Goal: Find contact information: Find contact information

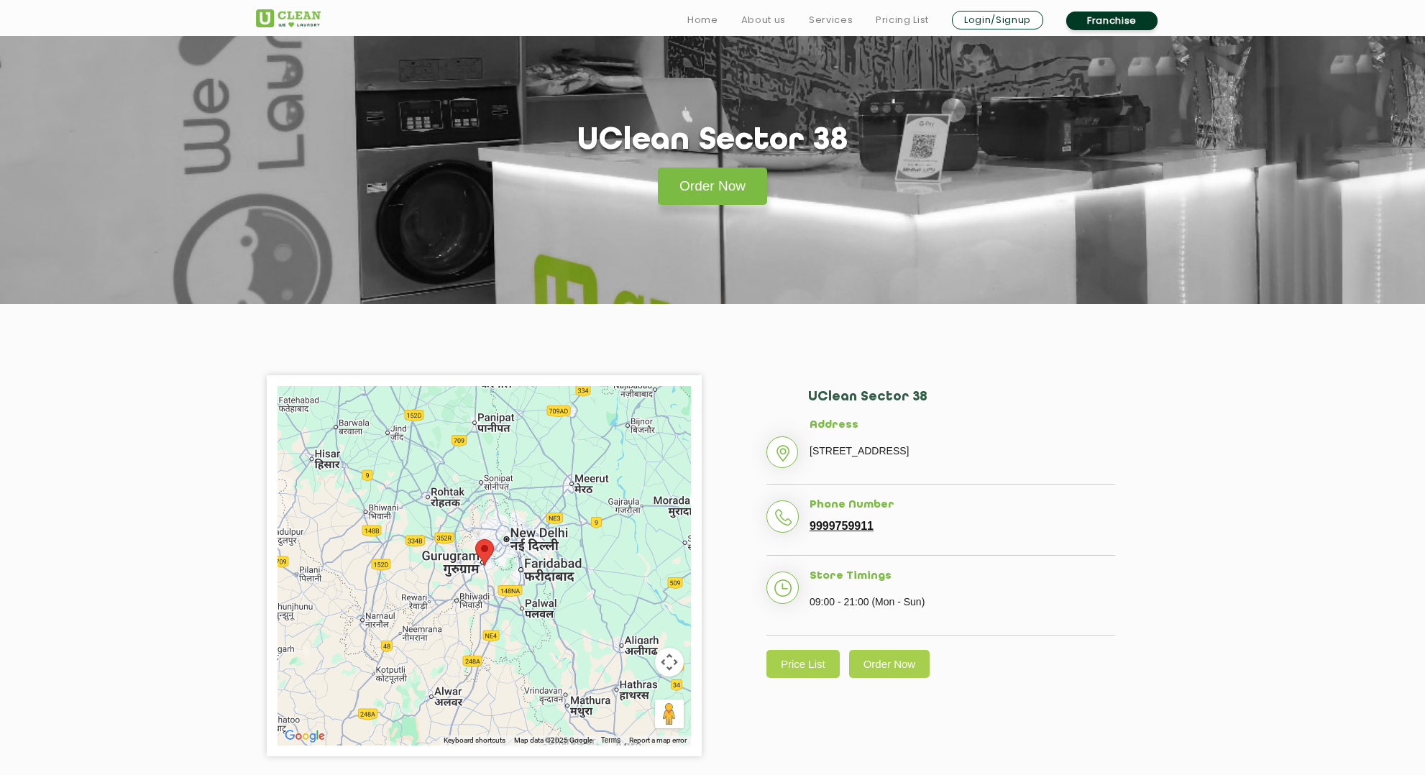
scroll to position [29, 0]
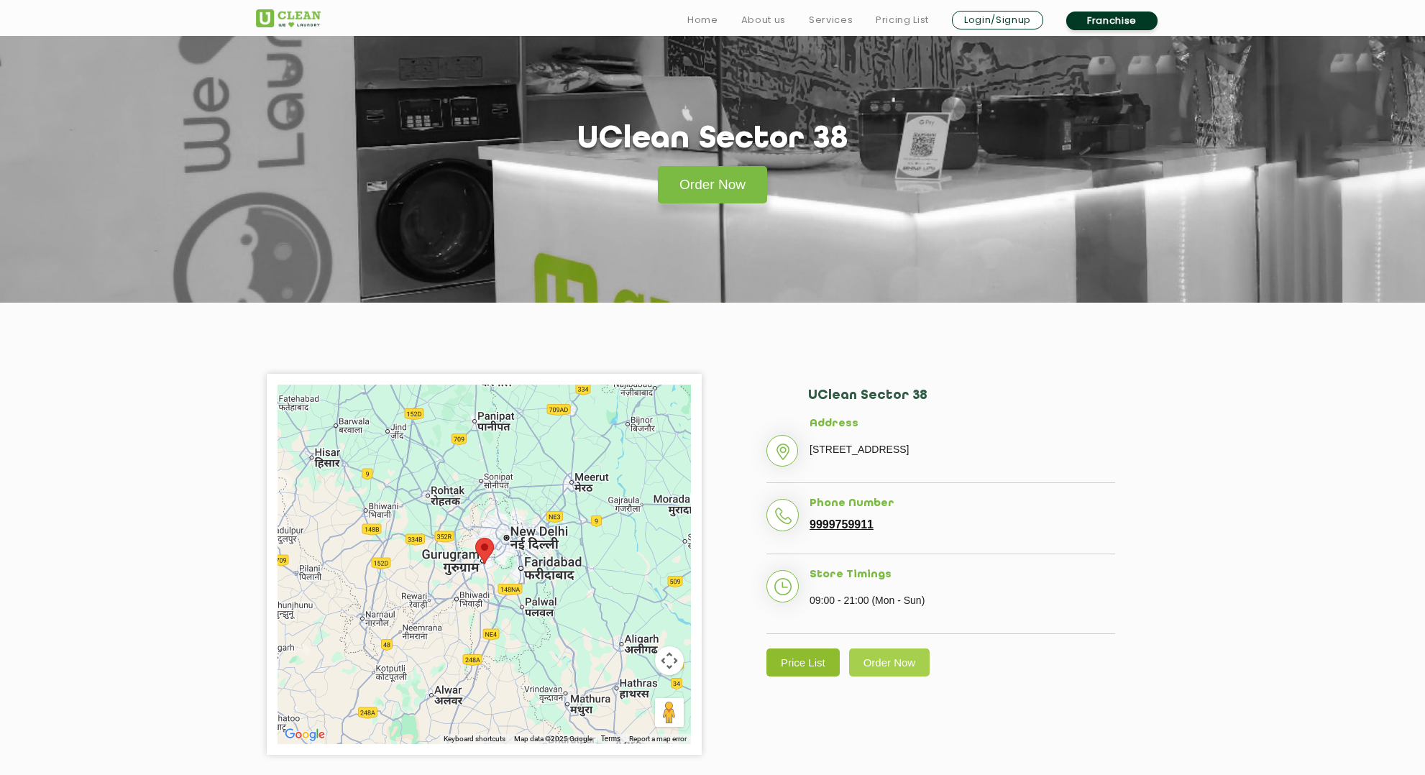
click at [815, 677] on link "Price List" at bounding box center [803, 663] width 73 height 28
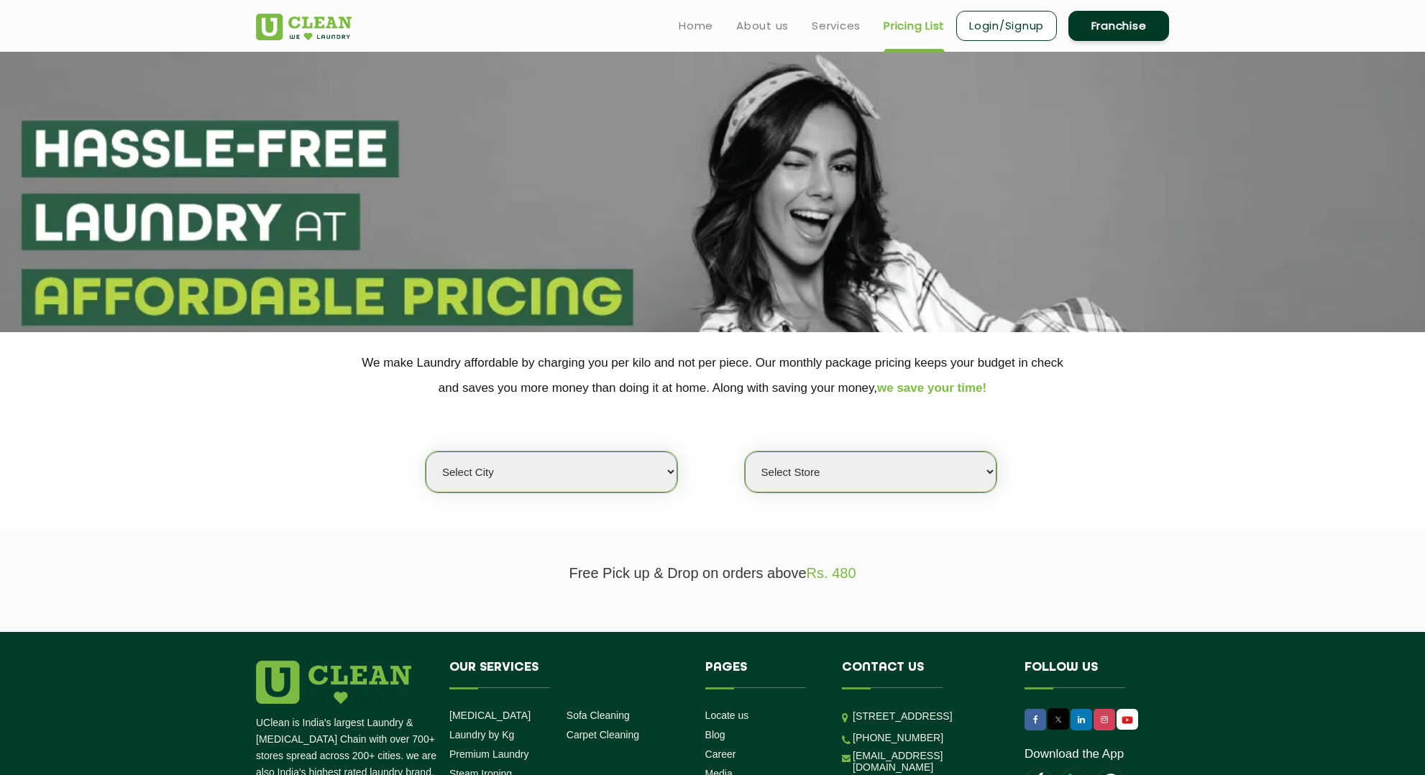
click at [549, 473] on select "Select city [GEOGRAPHIC_DATA] [GEOGRAPHIC_DATA] [GEOGRAPHIC_DATA] [GEOGRAPHIC_D…" at bounding box center [552, 472] width 252 height 41
select select "2"
click at [426, 452] on select "Select city [GEOGRAPHIC_DATA] [GEOGRAPHIC_DATA] [GEOGRAPHIC_DATA] [GEOGRAPHIC_D…" at bounding box center [552, 472] width 252 height 41
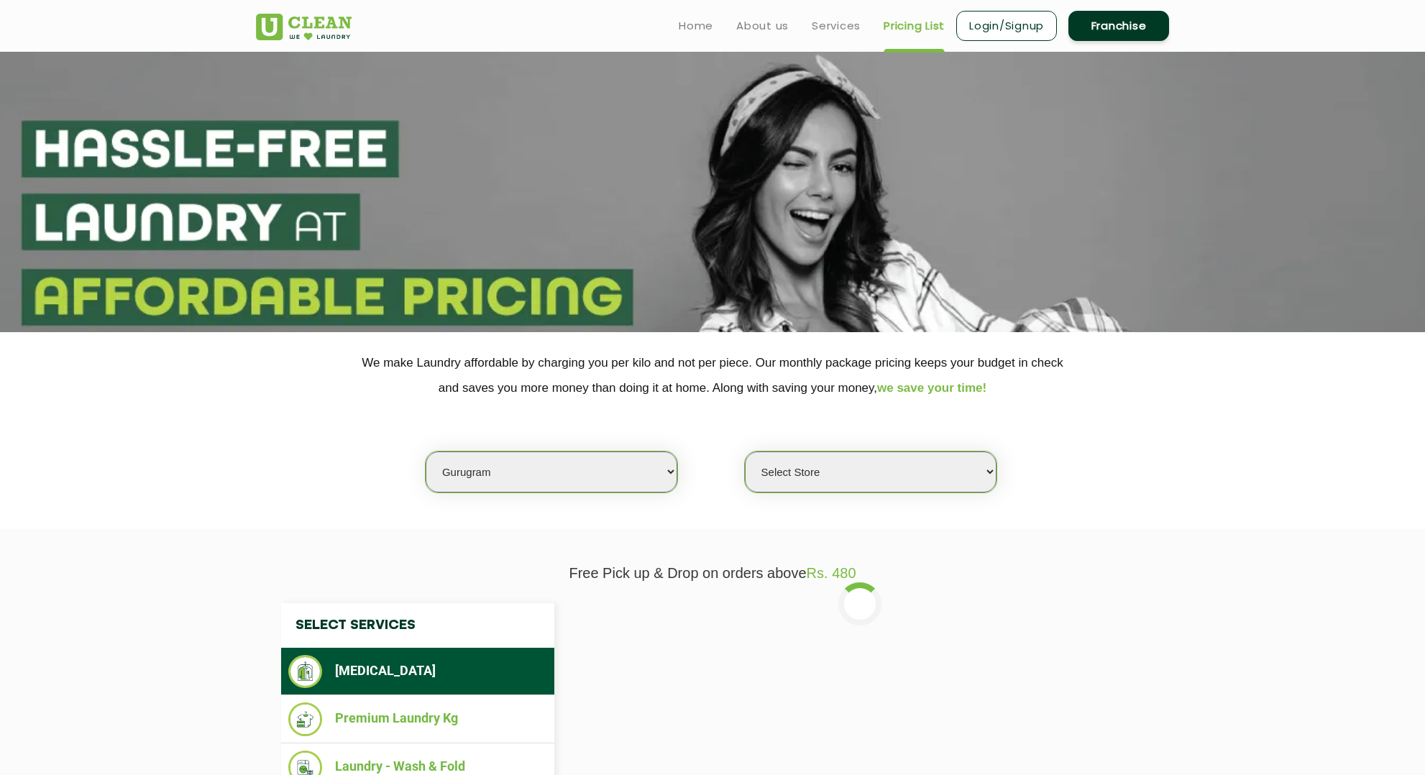
click at [791, 469] on select "Select Store [GEOGRAPHIC_DATA] Sector 66 [GEOGRAPHIC_DATA] Phase [GEOGRAPHIC_DA…" at bounding box center [871, 472] width 252 height 41
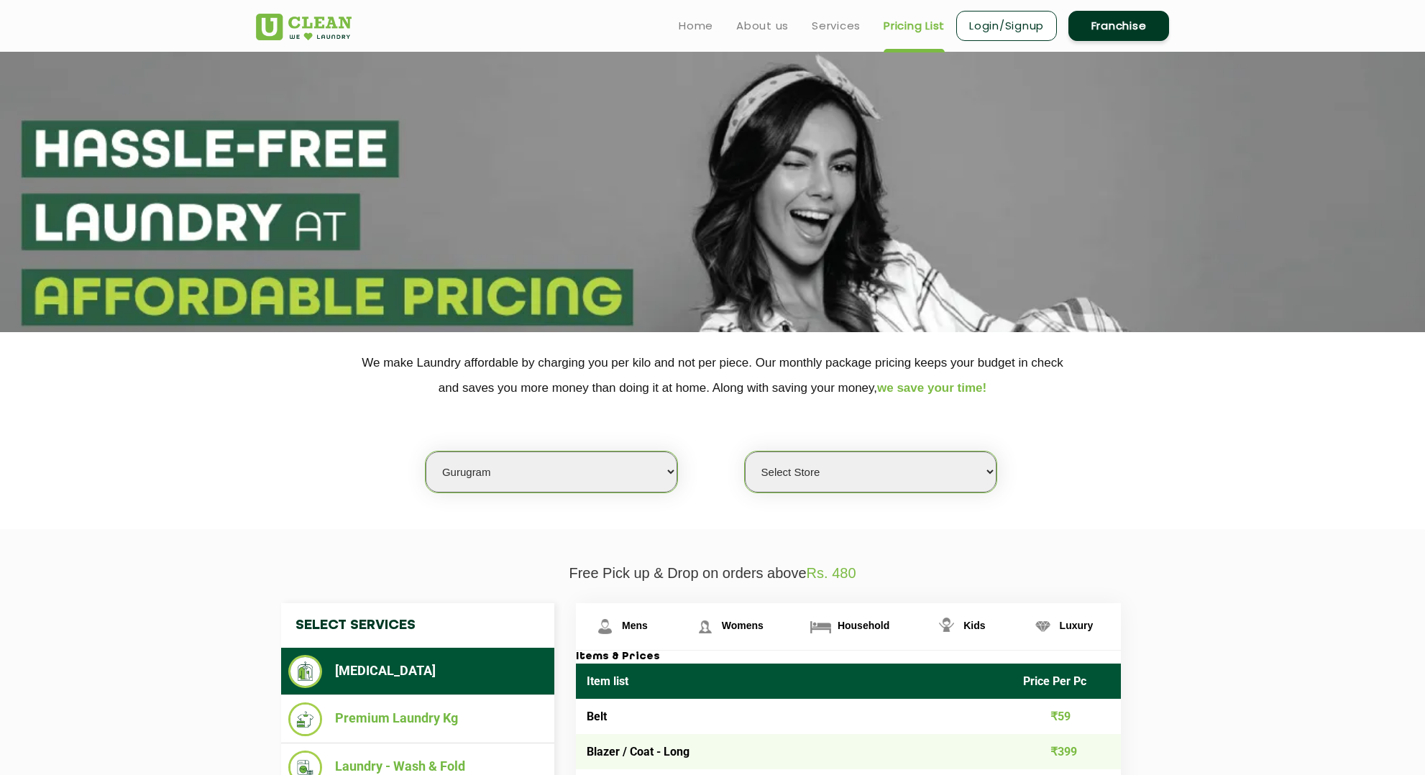
select select "537"
click at [745, 452] on select "Select Store [GEOGRAPHIC_DATA] Sector 66 [GEOGRAPHIC_DATA] Phase [GEOGRAPHIC_DA…" at bounding box center [871, 472] width 252 height 41
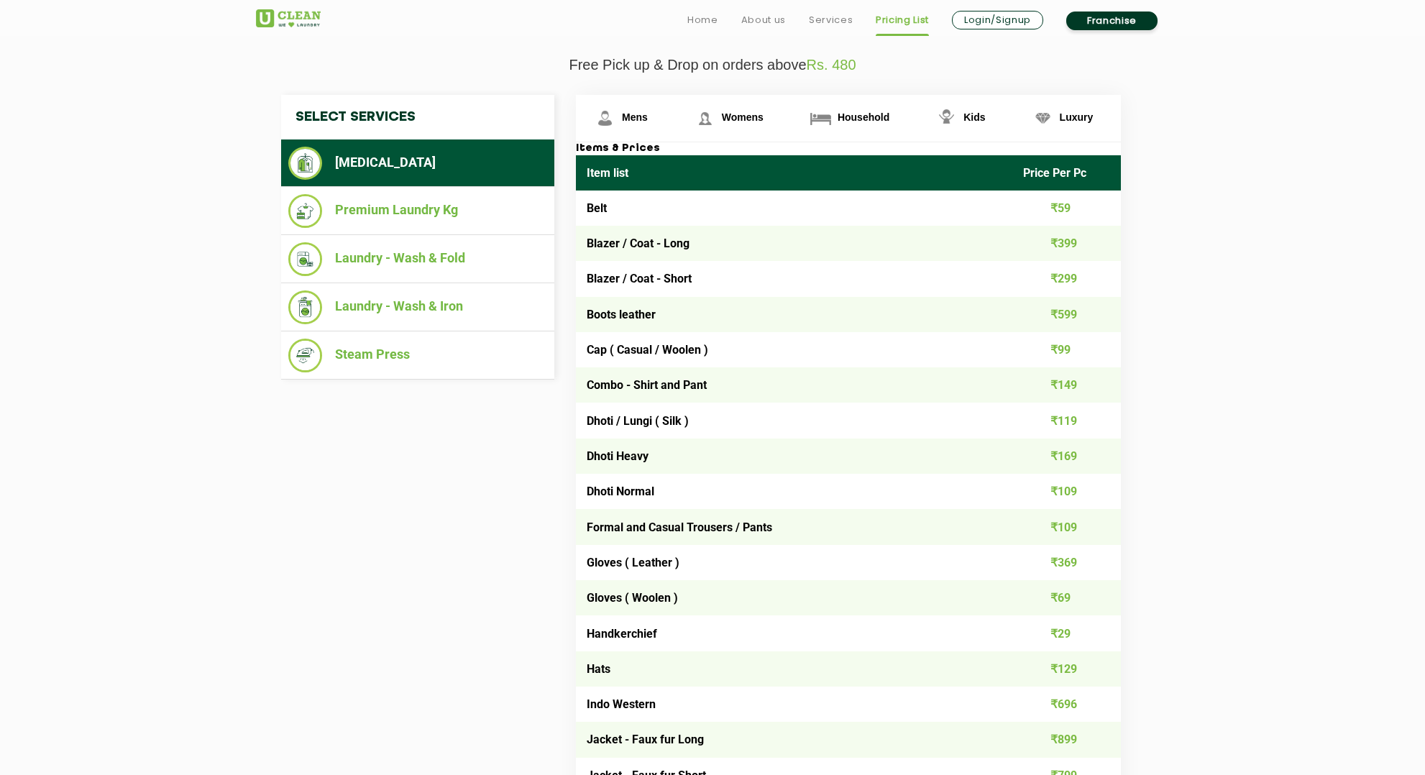
scroll to position [522, 0]
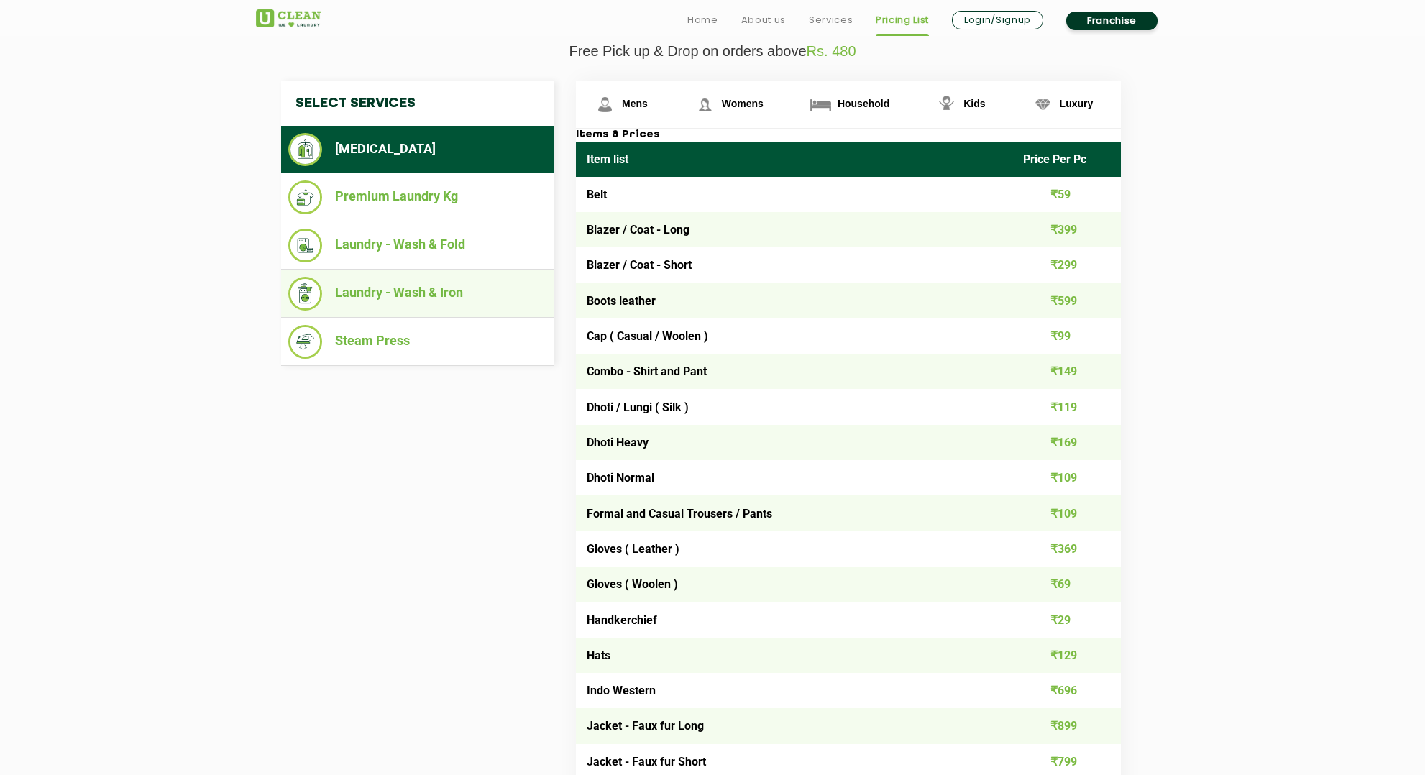
click at [393, 296] on li "Laundry - Wash & Iron" at bounding box center [417, 294] width 259 height 34
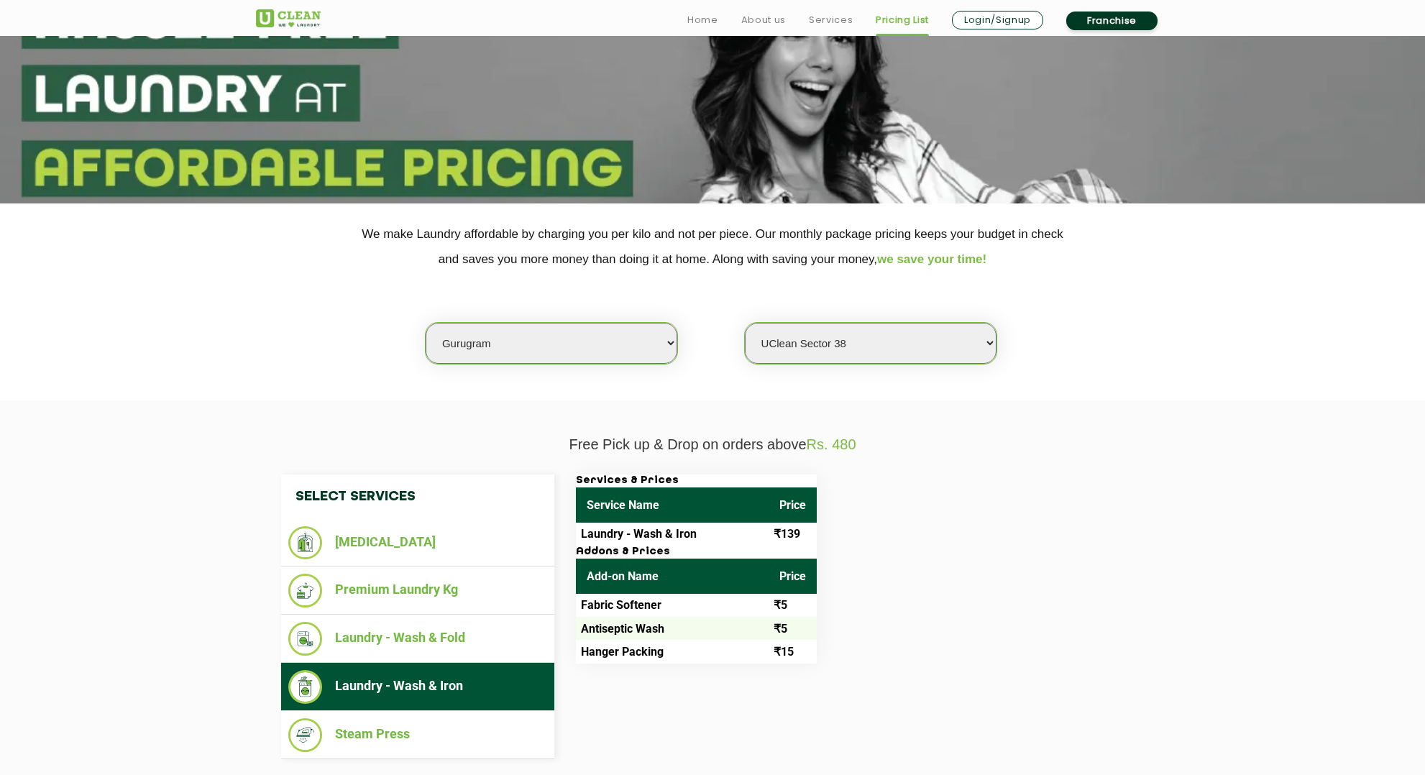
scroll to position [140, 0]
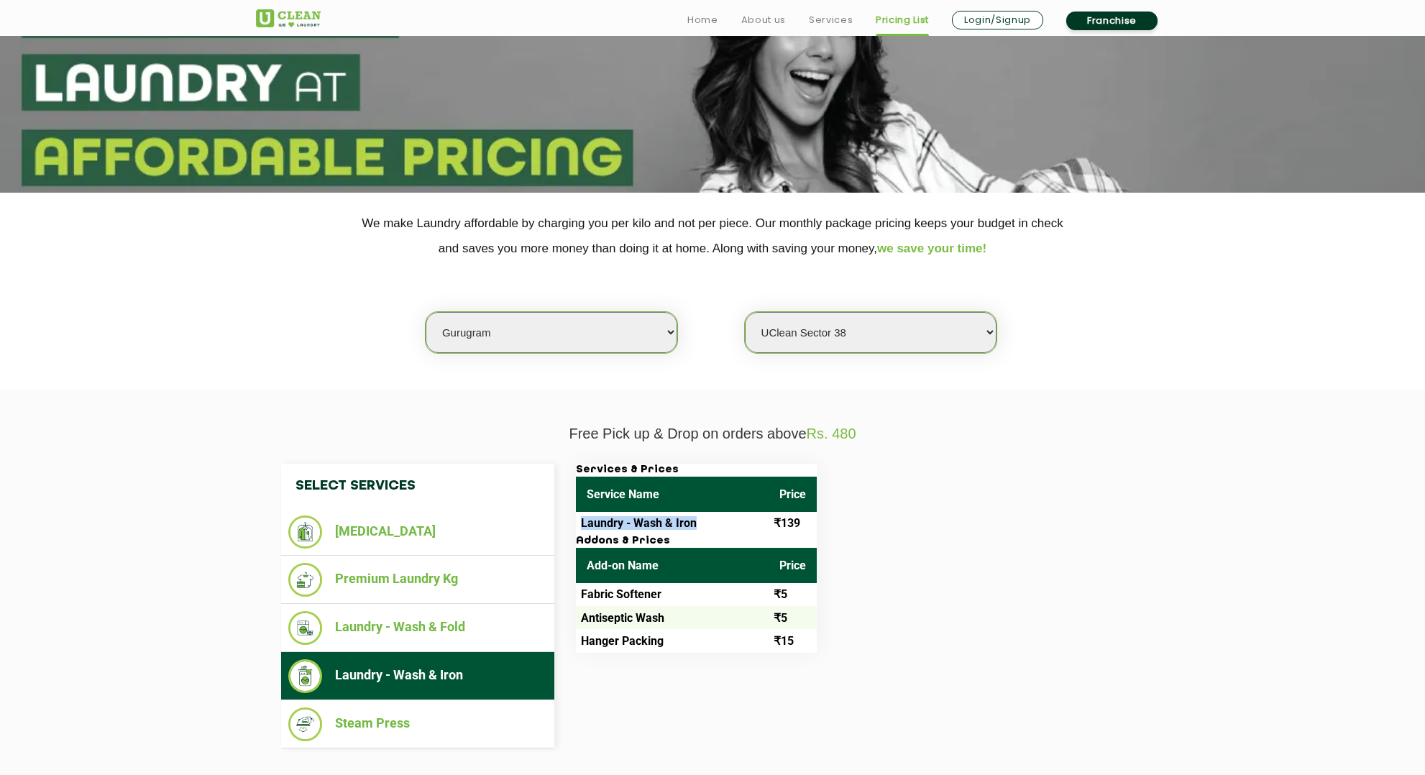
drag, startPoint x: 576, startPoint y: 527, endPoint x: 714, endPoint y: 528, distance: 138.1
click at [714, 528] on td "Laundry - Wash & Iron" at bounding box center [672, 523] width 193 height 23
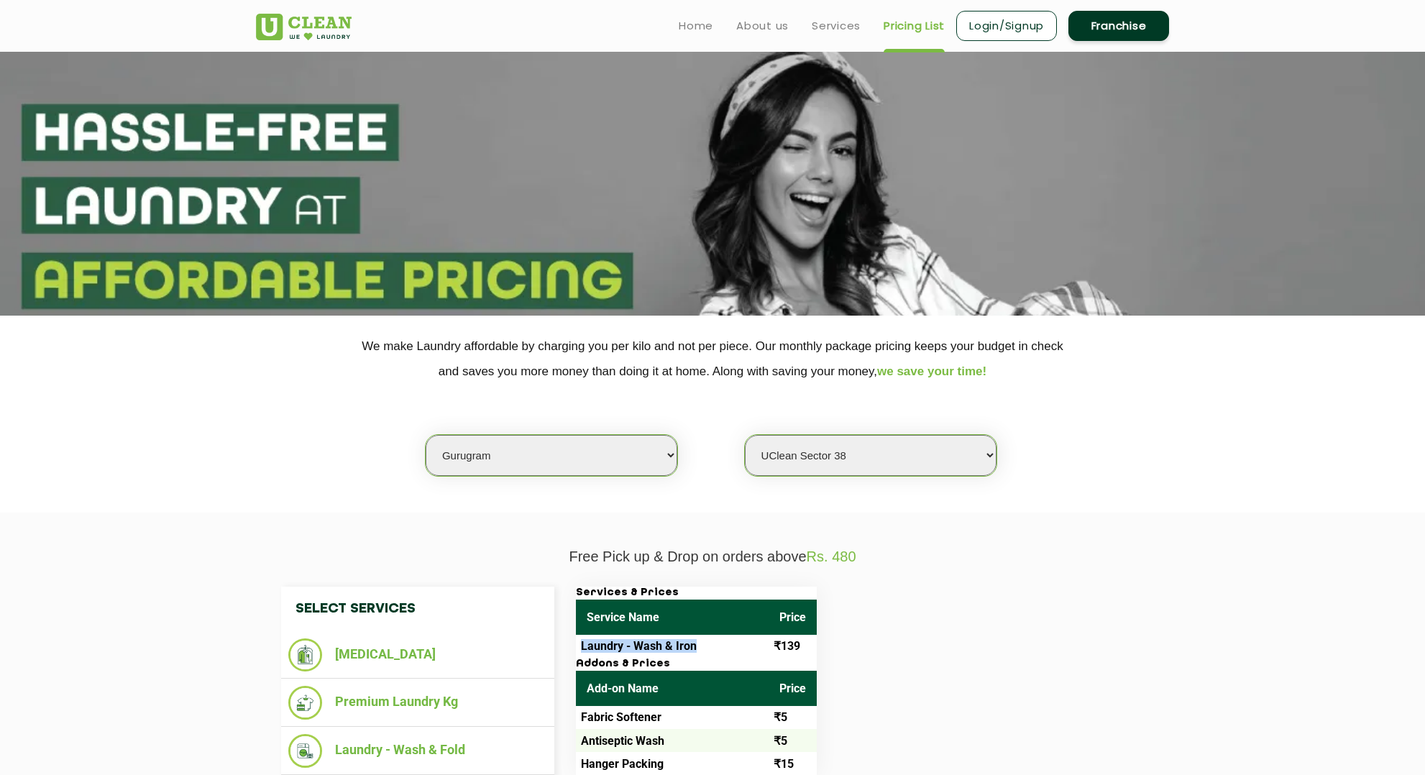
scroll to position [0, 0]
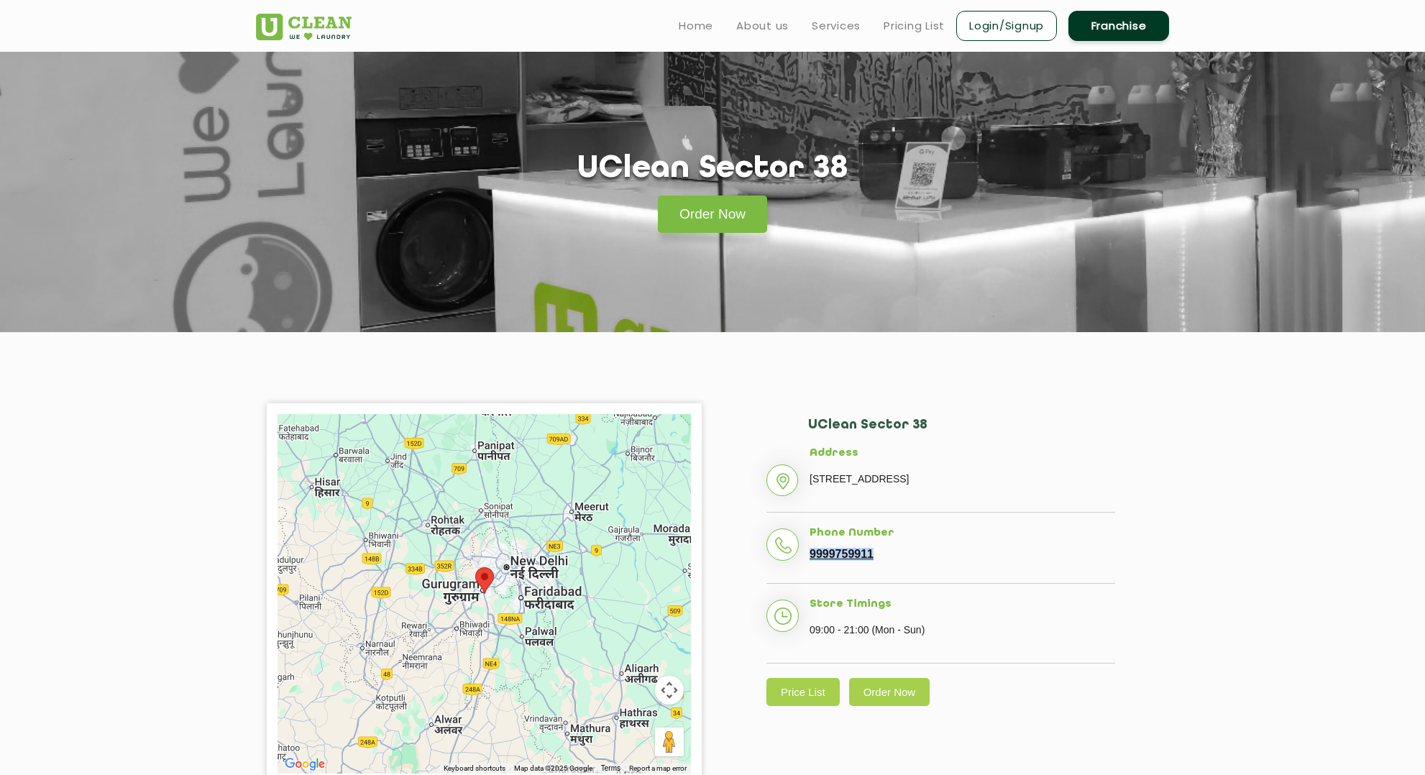
drag, startPoint x: 884, startPoint y: 579, endPoint x: 808, endPoint y: 574, distance: 76.4
click at [808, 574] on li "Phone Number [PHONE_NUMBER]" at bounding box center [941, 556] width 349 height 58
click at [980, 574] on li "Phone Number [PHONE_NUMBER]" at bounding box center [941, 556] width 349 height 58
drag, startPoint x: 892, startPoint y: 575, endPoint x: 810, endPoint y: 572, distance: 82.7
click at [810, 572] on li "Phone Number [PHONE_NUMBER]" at bounding box center [941, 556] width 349 height 58
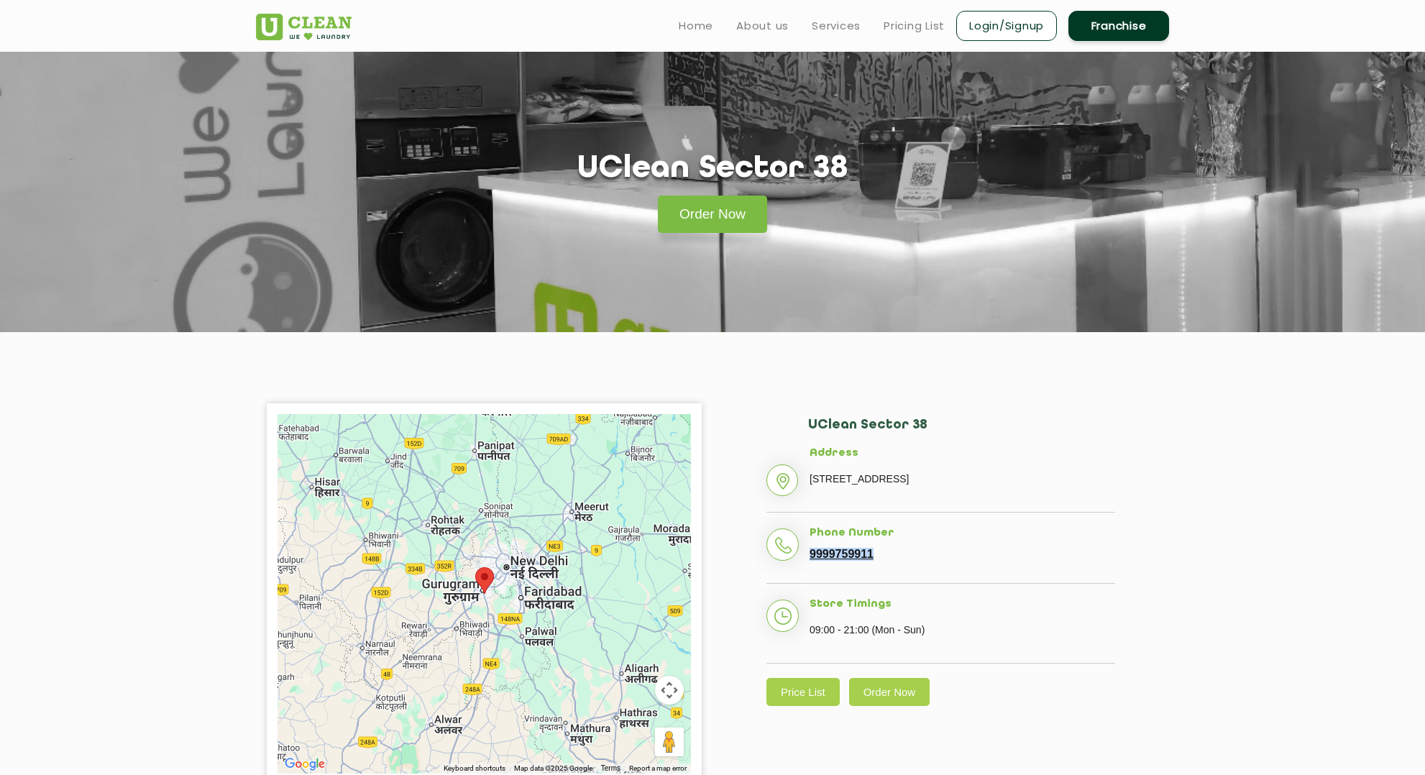
copy link "9999759911"
click at [986, 585] on li "Phone Number [PHONE_NUMBER]" at bounding box center [941, 556] width 349 height 58
